Goal: Navigation & Orientation: Find specific page/section

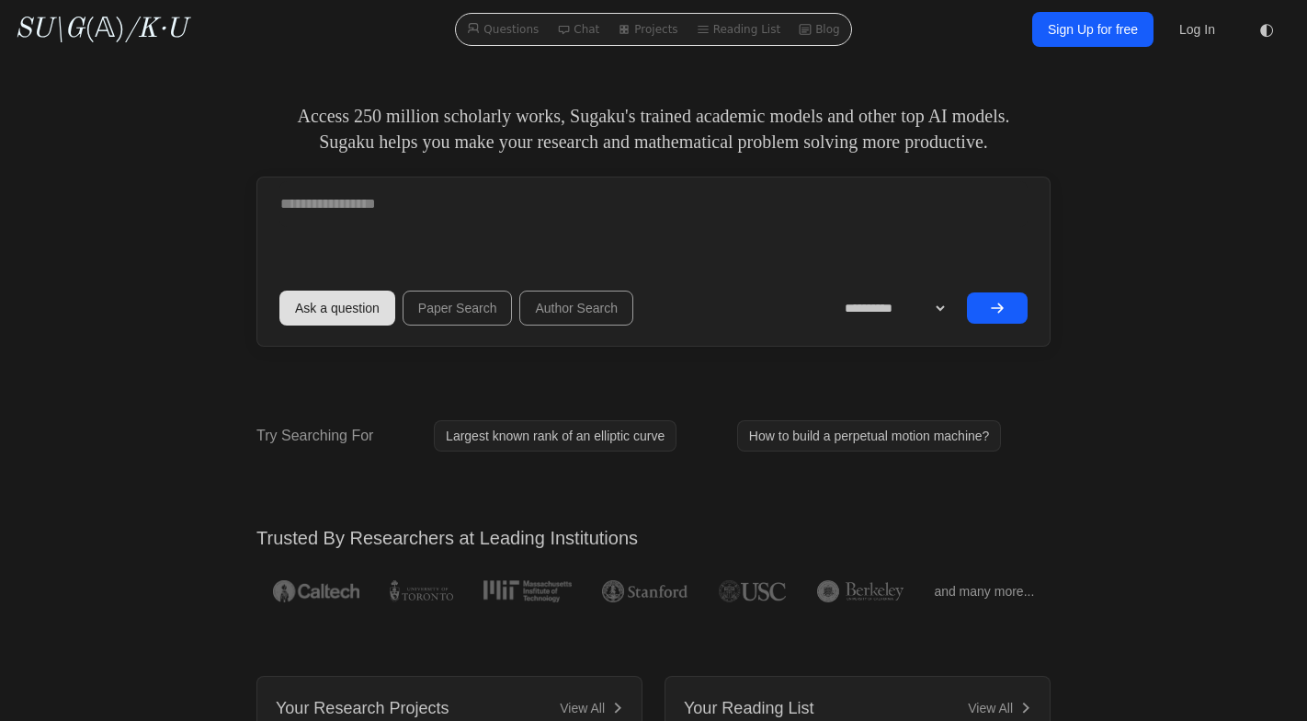
click at [409, 194] on textarea at bounding box center [653, 204] width 748 height 46
click at [409, 208] on textarea at bounding box center [653, 204] width 748 height 46
click at [647, 33] on link "Projects" at bounding box center [647, 29] width 74 height 24
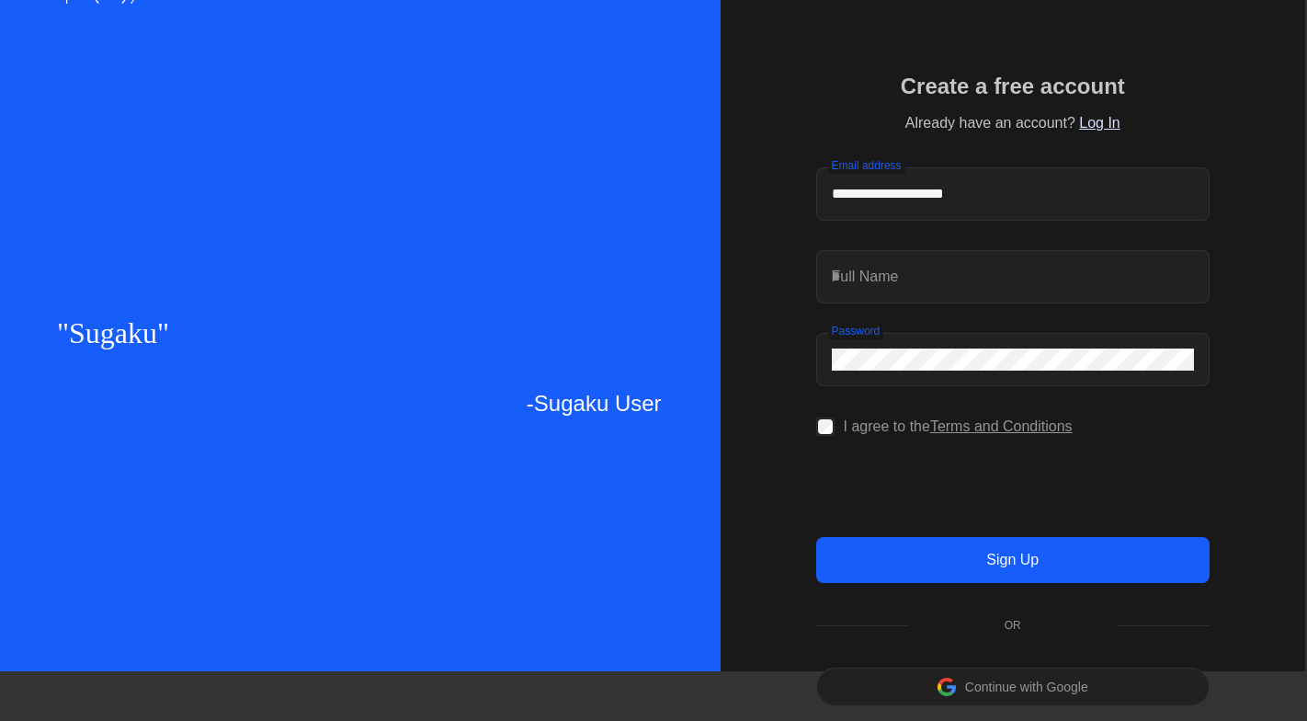
scroll to position [50, 2]
